Goal: Task Accomplishment & Management: Use online tool/utility

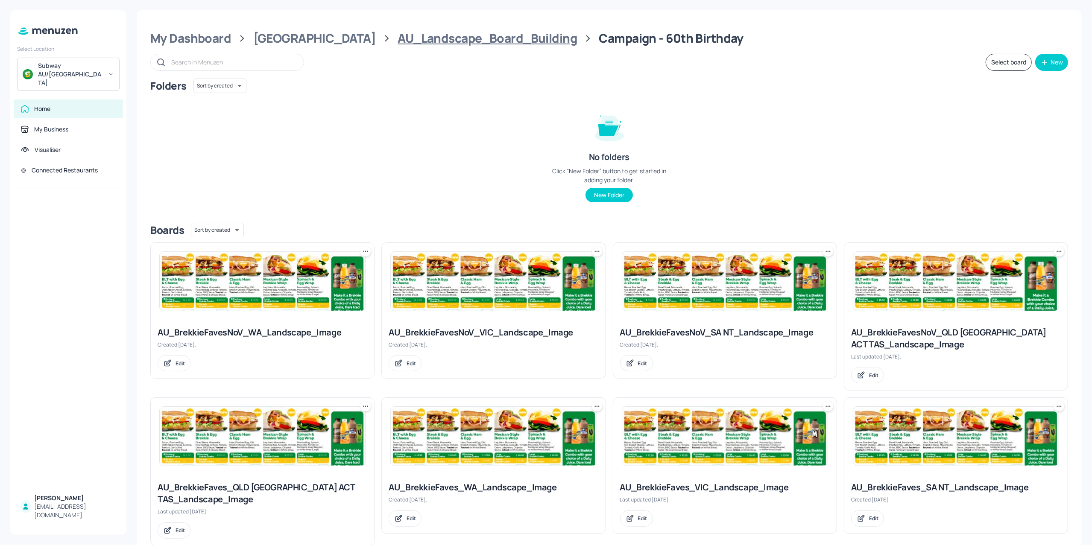
click at [398, 43] on div "AU_Landscape_Board_Building" at bounding box center [487, 38] width 179 height 15
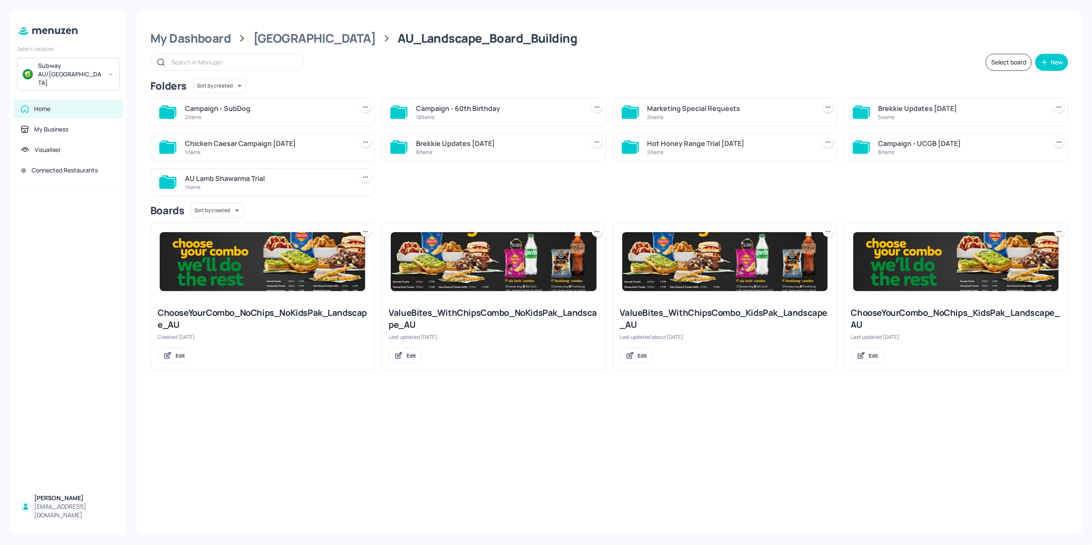
click at [258, 110] on div "Campaign - SubDog" at bounding box center [267, 108] width 165 height 10
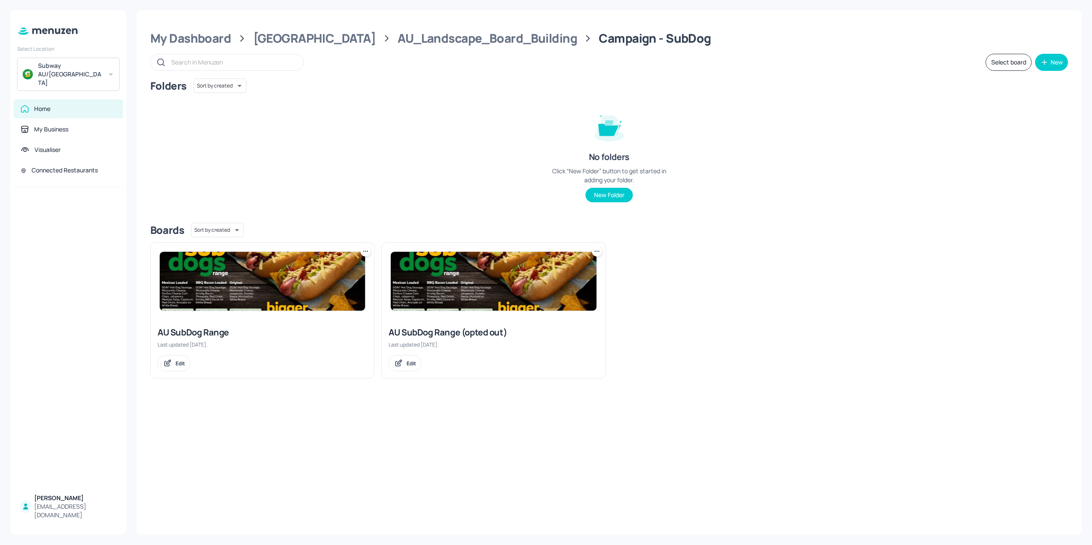
click at [292, 297] on img at bounding box center [262, 281] width 205 height 59
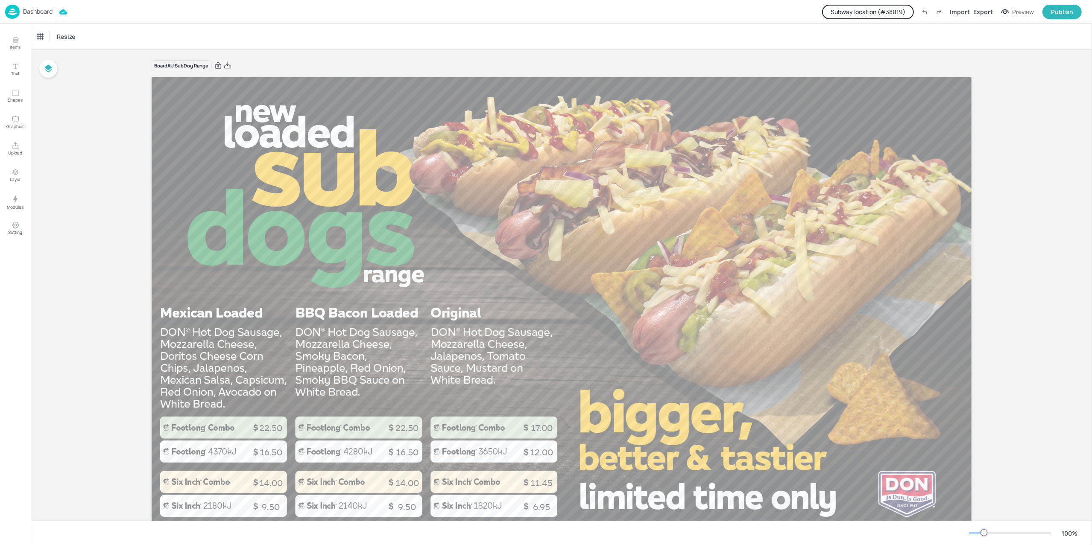
click at [885, 14] on button "Subway location (# 38019 )" at bounding box center [868, 12] width 92 height 15
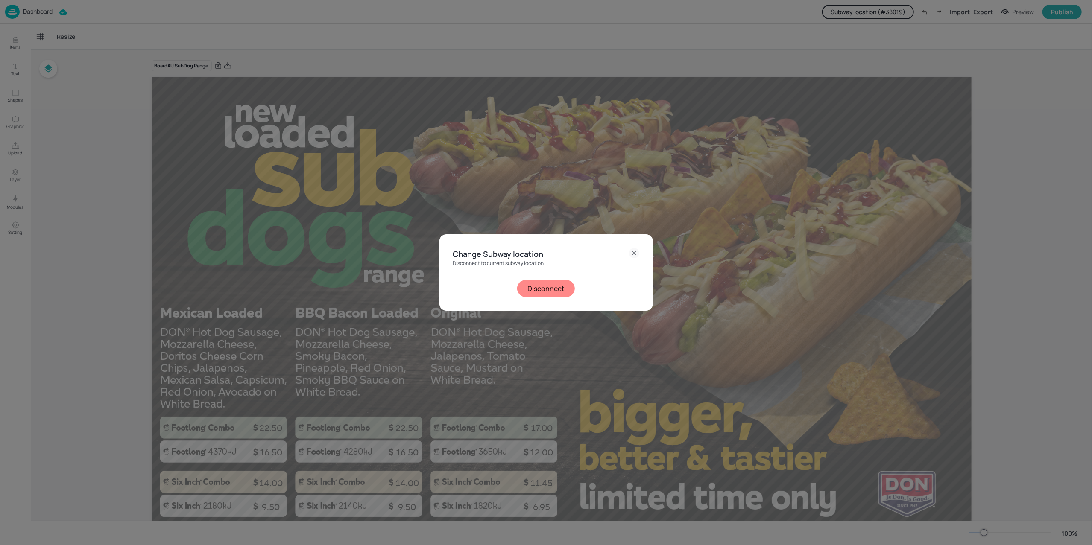
click at [550, 293] on button "Disconnect" at bounding box center [546, 288] width 58 height 17
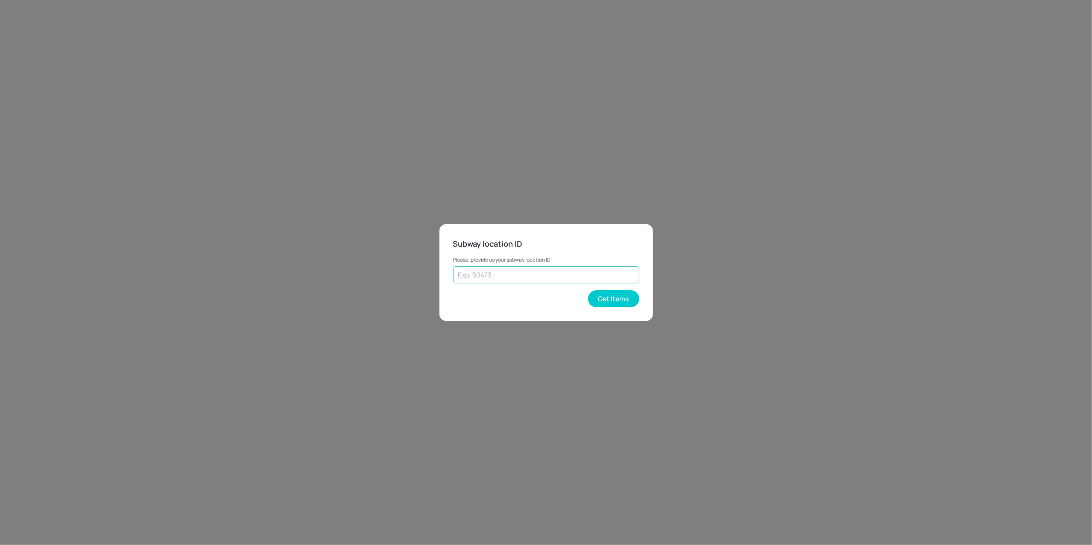
click at [544, 271] on input "text" at bounding box center [546, 275] width 186 height 17
type input "43923"
click at [621, 308] on button "Get Items" at bounding box center [613, 298] width 51 height 17
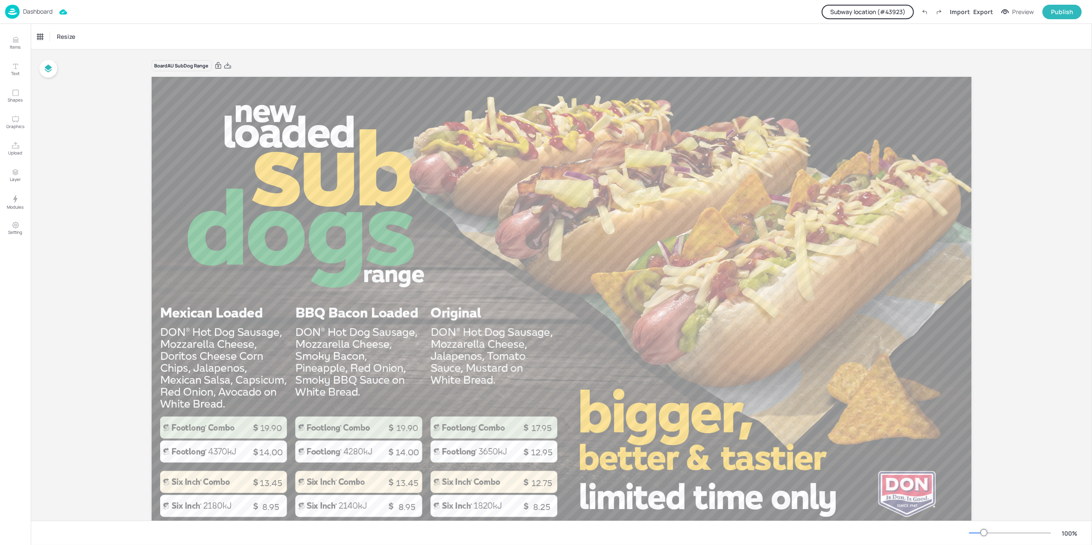
click at [1005, 87] on div "Board AU SubDog Range 8.95 14.00 12.95 8.25 8.95 13.45 13.45 12.75 14.00 19.90 …" at bounding box center [561, 305] width 1061 height 510
